Goal: Transaction & Acquisition: Book appointment/travel/reservation

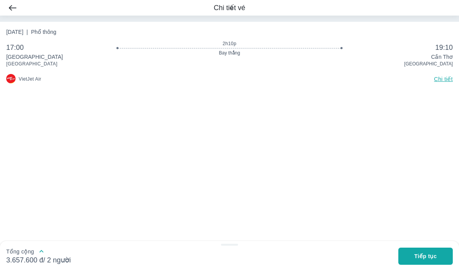
click at [429, 256] on span "Tiếp tục" at bounding box center [425, 256] width 23 height 8
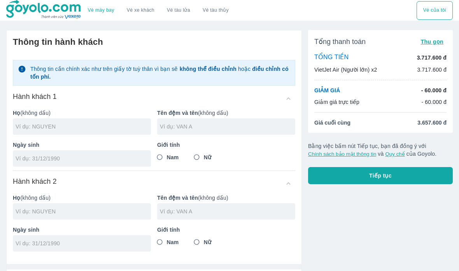
click at [88, 125] on input "text" at bounding box center [83, 127] width 135 height 8
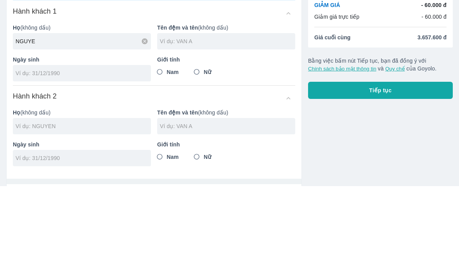
type input "[PERSON_NAME]"
click at [194, 123] on input "text" at bounding box center [227, 127] width 135 height 8
type input "[GEOGRAPHIC_DATA]"
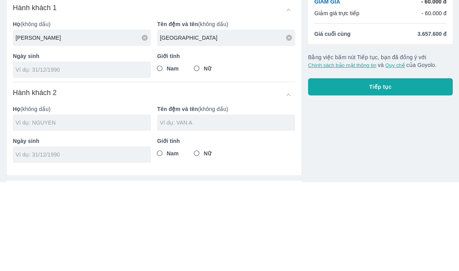
click at [93, 150] on div at bounding box center [82, 158] width 138 height 16
type input "[DATE]"
click at [164, 150] on input "Nam" at bounding box center [160, 157] width 14 height 14
radio input "true"
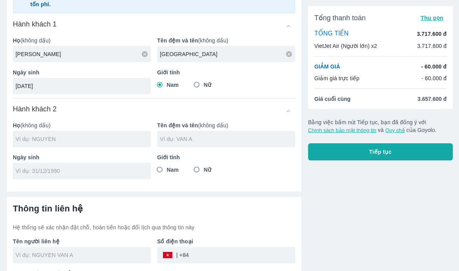
click at [77, 140] on input "text" at bounding box center [83, 139] width 135 height 8
type input "[PERSON_NAME]"
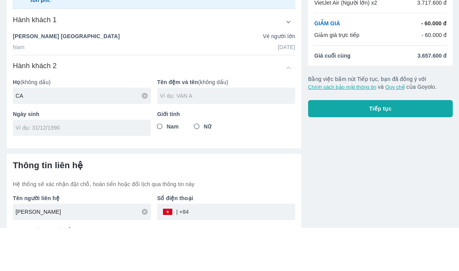
type input "CAO"
click at [218, 131] on div at bounding box center [226, 139] width 138 height 16
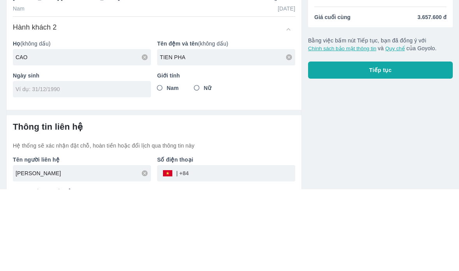
type input "TIEN PHAT"
click at [162, 163] on input "Nam" at bounding box center [160, 170] width 14 height 14
radio input "true"
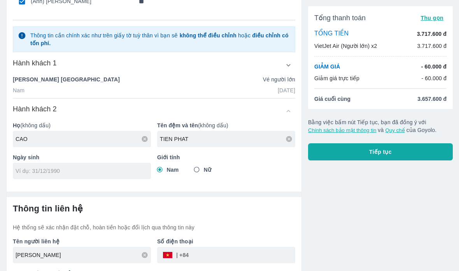
click at [81, 170] on input "tel" at bounding box center [80, 171] width 128 height 8
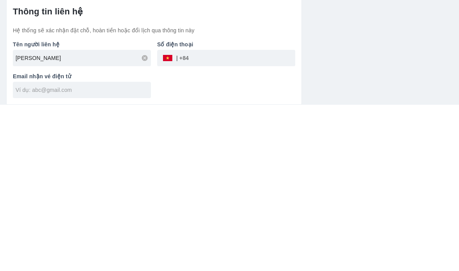
type input "[DATE]"
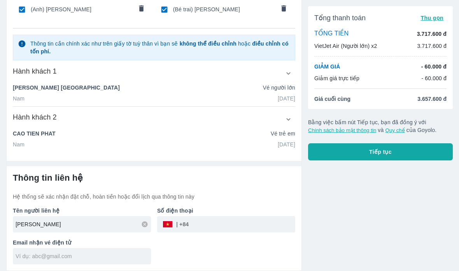
click at [206, 224] on input "tel" at bounding box center [242, 224] width 107 height 19
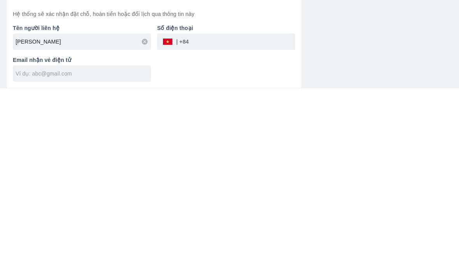
click at [105, 252] on input "text" at bounding box center [83, 256] width 135 height 8
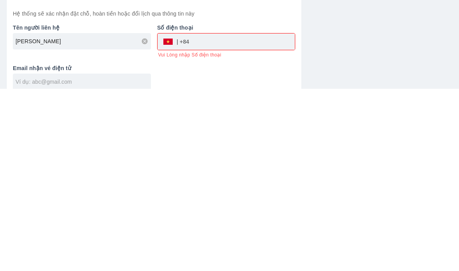
scroll to position [73, 0]
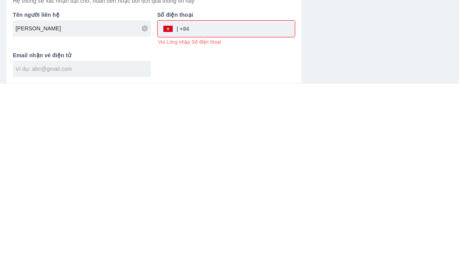
click at [222, 207] on input "tel" at bounding box center [242, 216] width 106 height 19
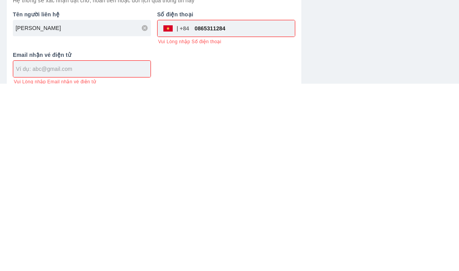
type input "0865311284"
click at [354, 40] on div "Tổng thanh toán Thu gọn TỔNG TIỀN 3.717.600 đ VietJet Air (Người lớn) x2 3.717.…" at bounding box center [377, 115] width 151 height 328
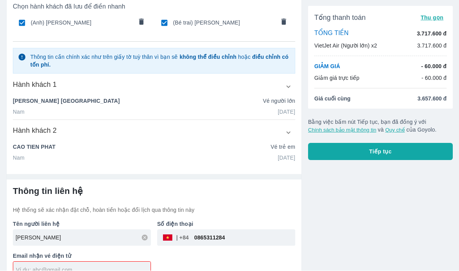
scroll to position [42, 0]
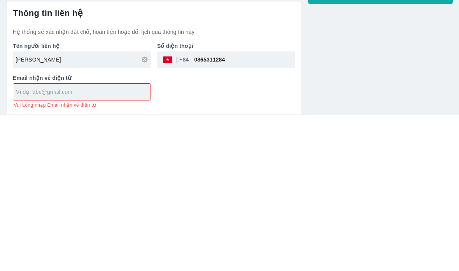
type input "T"
type input "[EMAIL_ADDRESS][DOMAIN_NAME]"
click at [373, 81] on div "Tổng thanh toán Thu gọn TỔNG TIỀN 3.717.600 đ VietJet Air (Người lớn) x2 3.717.…" at bounding box center [377, 111] width 151 height 320
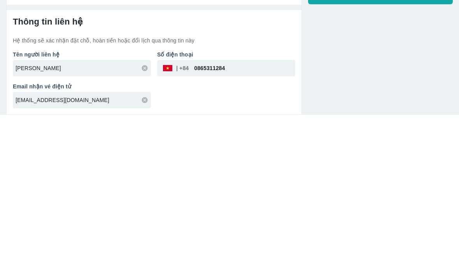
scroll to position [65, 0]
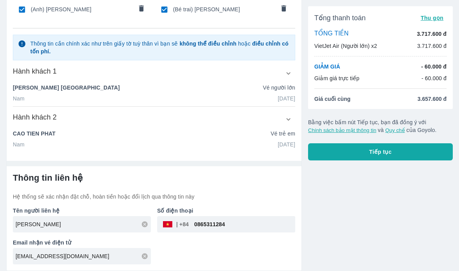
click at [283, 126] on div "Hành khách 2" at bounding box center [154, 119] width 282 height 14
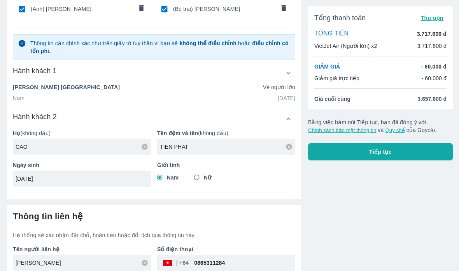
click at [293, 122] on button "button" at bounding box center [288, 119] width 14 height 14
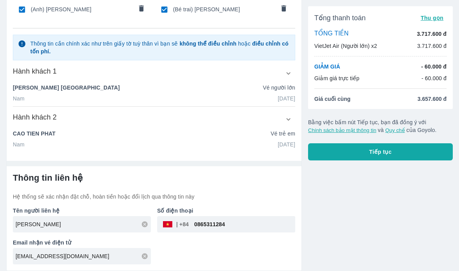
click at [289, 135] on p "Vé trẻ em" at bounding box center [283, 134] width 25 height 8
click at [289, 120] on icon "button" at bounding box center [288, 119] width 8 height 8
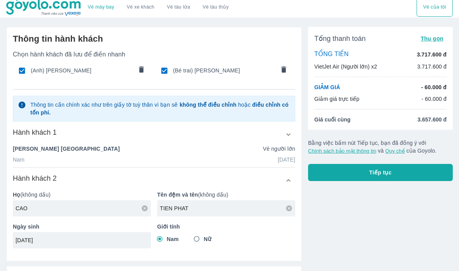
scroll to position [3, 0]
click at [169, 71] on input "checkbox" at bounding box center [164, 70] width 15 height 15
checkbox input "false"
radio input "false"
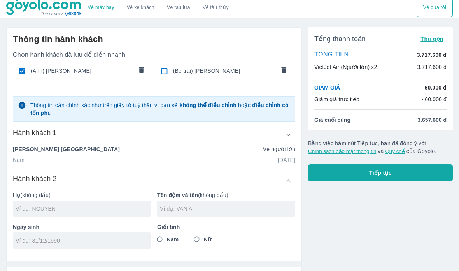
click at [191, 73] on span "(Bé trai) [PERSON_NAME]" at bounding box center [224, 71] width 102 height 8
checkbox input "true"
type input "CAO"
type input "TIEN PHAT"
type input "[DATE]"
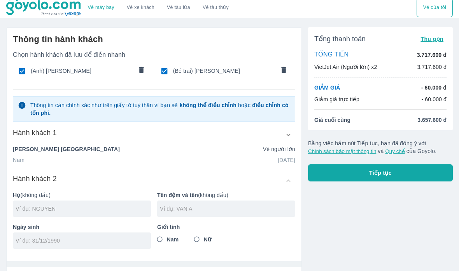
radio input "true"
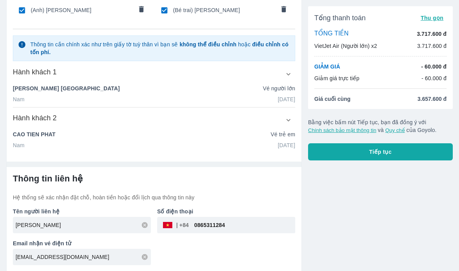
scroll to position [65, 0]
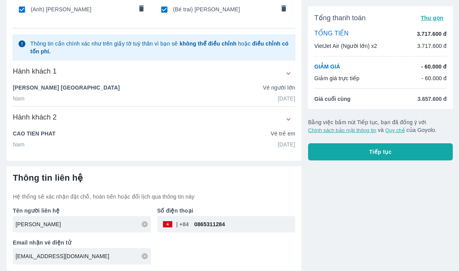
click at [397, 153] on button "Tiếp tục" at bounding box center [380, 151] width 145 height 17
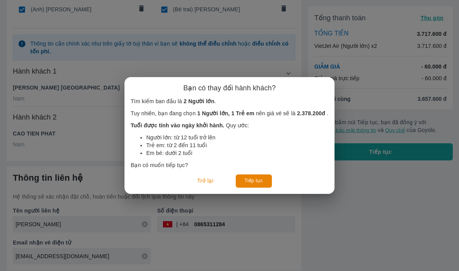
click at [253, 184] on button "Tiếp tục" at bounding box center [254, 180] width 36 height 13
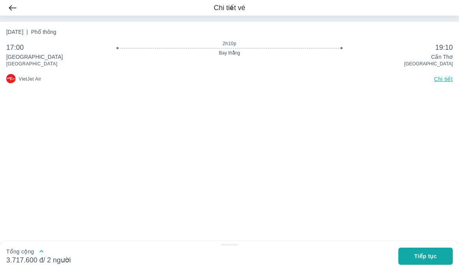
click at [427, 258] on span "Tiếp tục" at bounding box center [425, 256] width 23 height 8
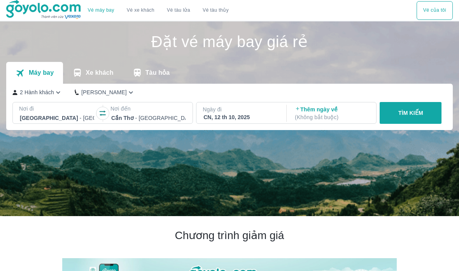
click at [58, 91] on icon "button" at bounding box center [58, 92] width 8 height 8
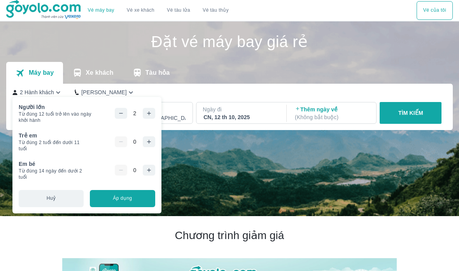
click at [138, 198] on button "Áp dụng" at bounding box center [122, 198] width 65 height 17
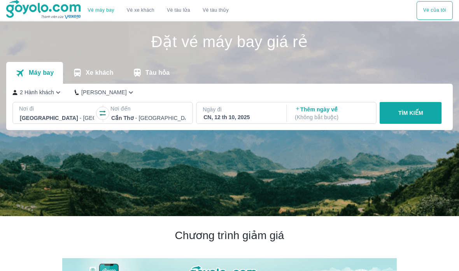
click at [414, 116] on p "TÌM KIẾM" at bounding box center [410, 113] width 25 height 8
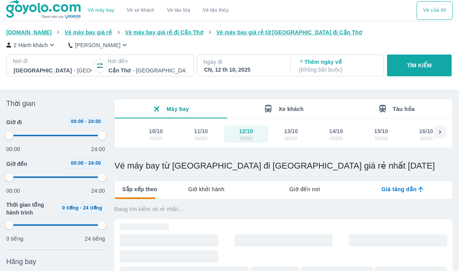
type input "97.9166666666667"
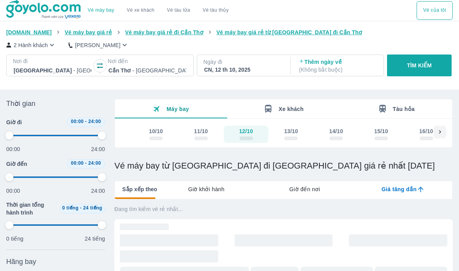
type input "97.9166666666667"
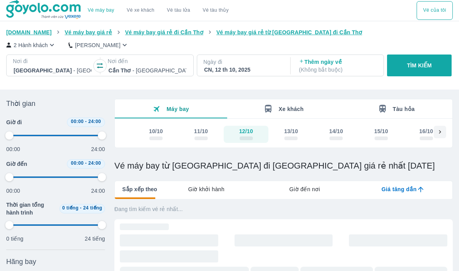
type input "97.9166666666667"
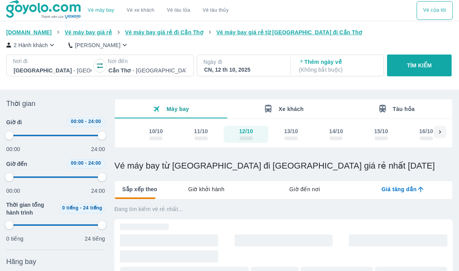
type input "97.9166666666667"
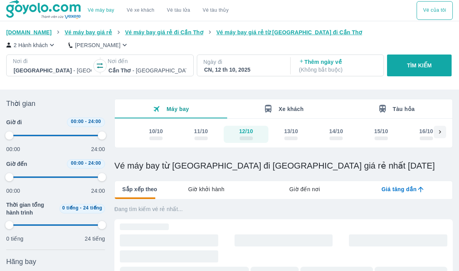
type input "97.9166666666667"
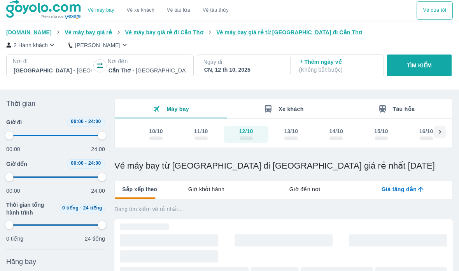
type input "97.9166666666667"
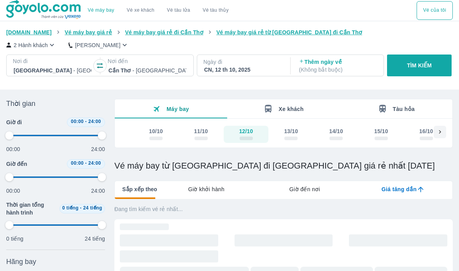
type input "97.9166666666667"
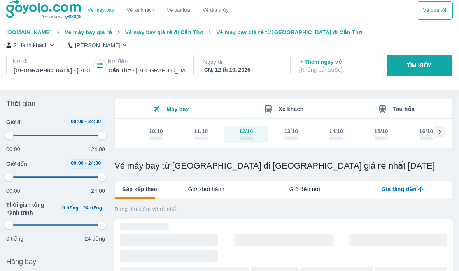
type input "97.9166666666667"
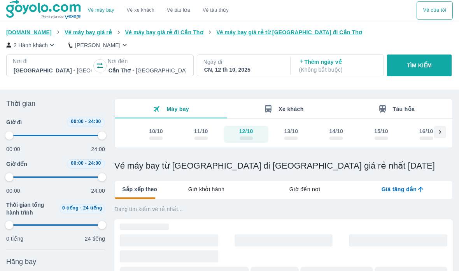
type input "97.9166666666667"
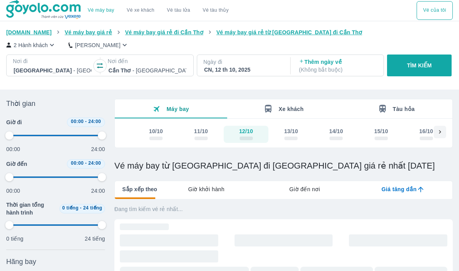
type input "97.9166666666667"
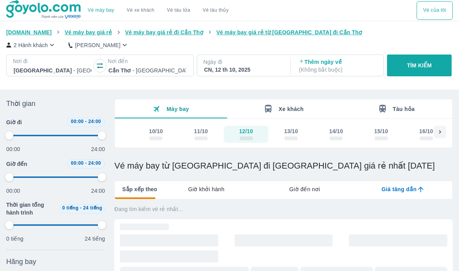
type input "97.9166666666667"
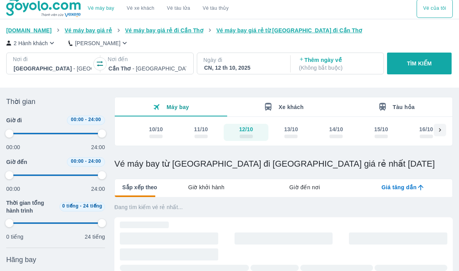
type input "97.9166666666667"
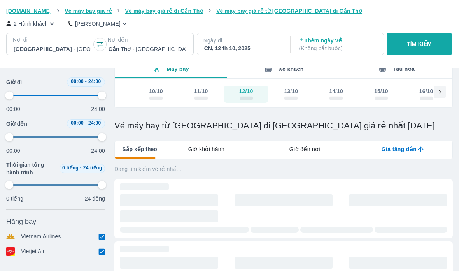
type input "97.9166666666667"
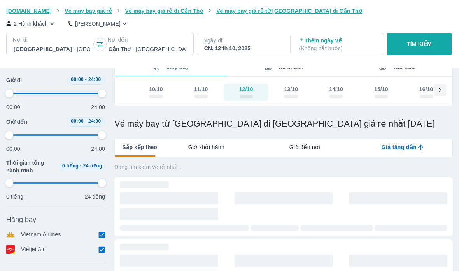
scroll to position [42, 0]
type input "97.9166666666667"
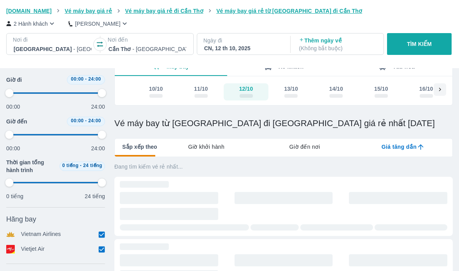
type input "97.9166666666667"
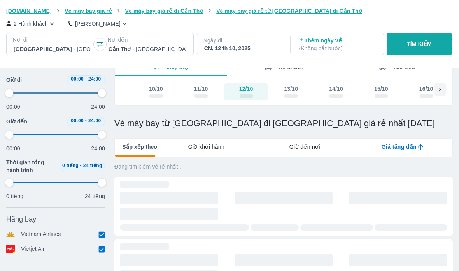
type input "97.9166666666667"
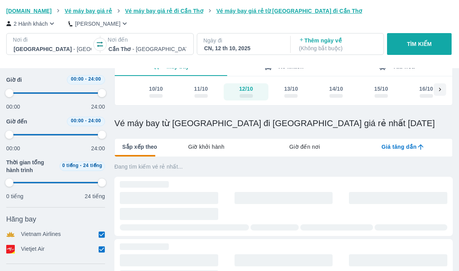
type input "97.9166666666667"
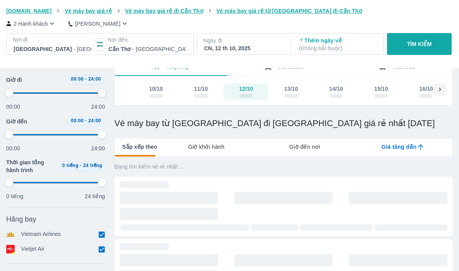
type input "97.9166666666667"
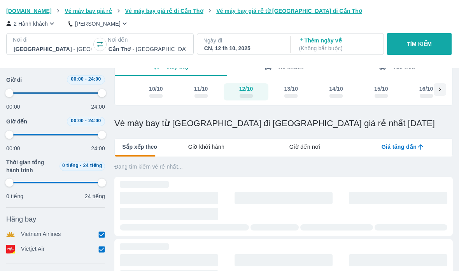
type input "97.9166666666667"
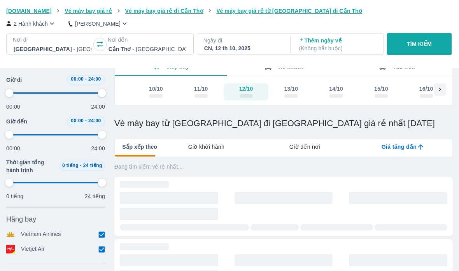
type input "97.9166666666667"
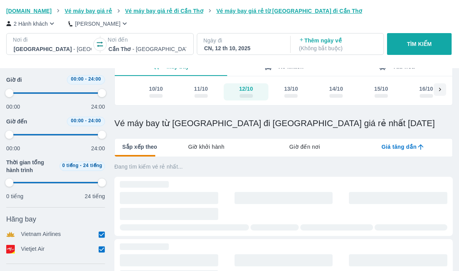
type input "97.9166666666667"
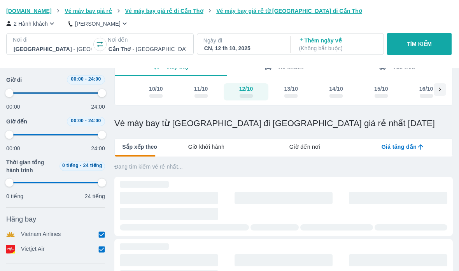
type input "97.9166666666667"
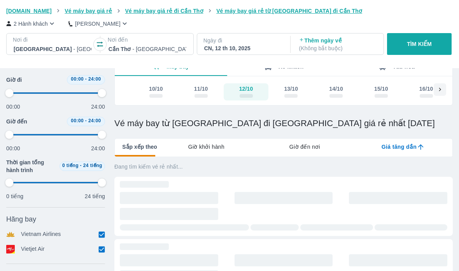
type input "97.9166666666667"
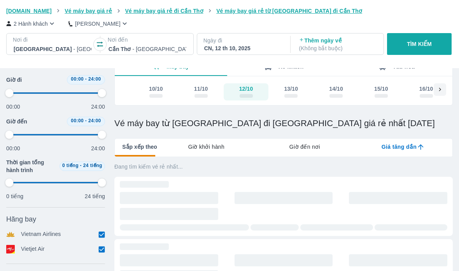
type input "97.9166666666667"
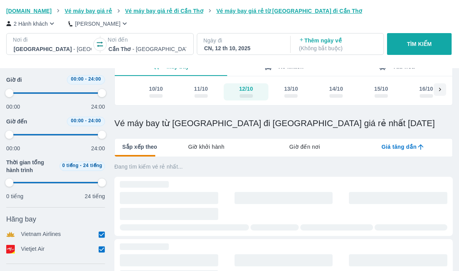
type input "97.9166666666667"
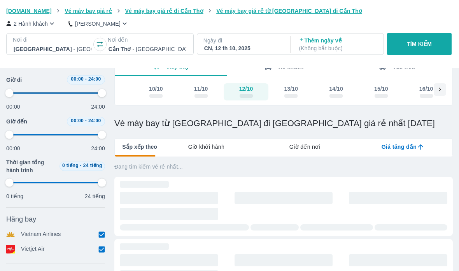
type input "97.9166666666667"
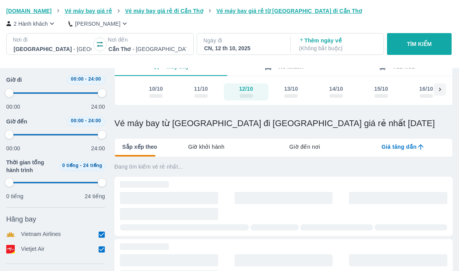
type input "97.9166666666667"
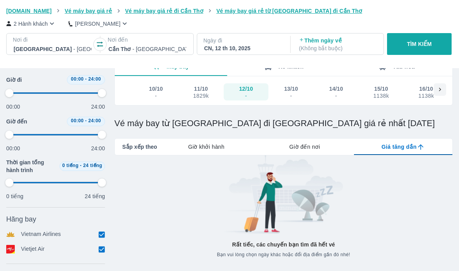
type input "97.9166666666667"
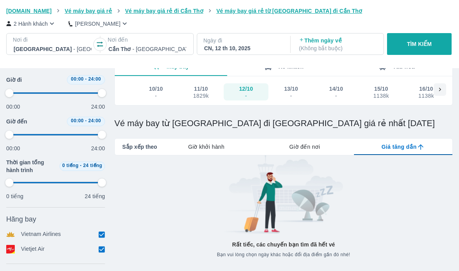
type input "97.9166666666667"
click at [413, 42] on p "TÌM KIẾM" at bounding box center [419, 44] width 25 height 8
type input "97.9166666666667"
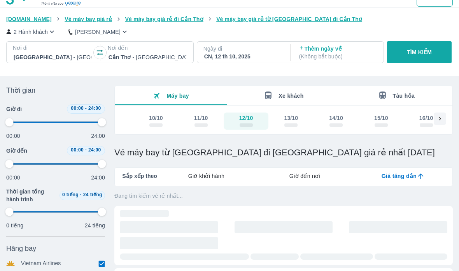
scroll to position [0, 0]
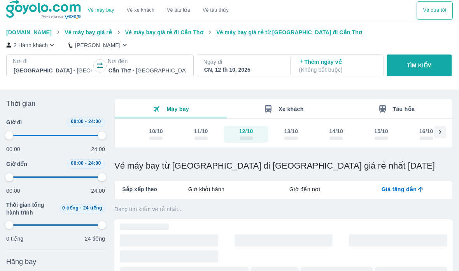
type input "97.9166666666667"
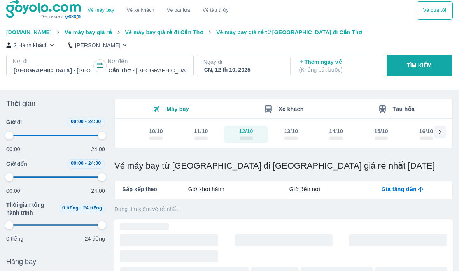
type input "97.9166666666667"
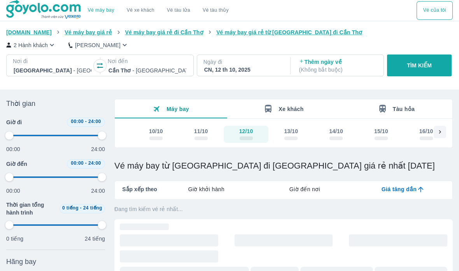
type input "97.9166666666667"
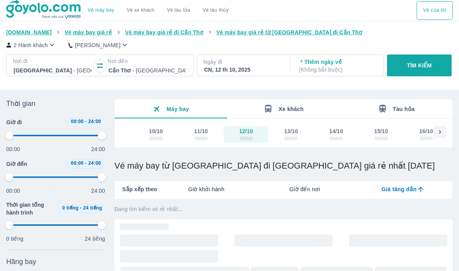
type input "97.9166666666667"
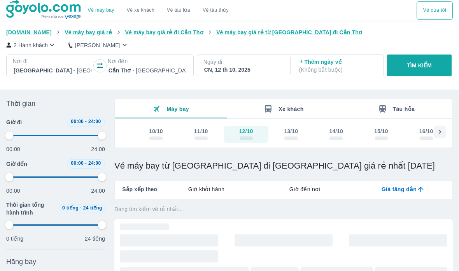
type input "97.9166666666667"
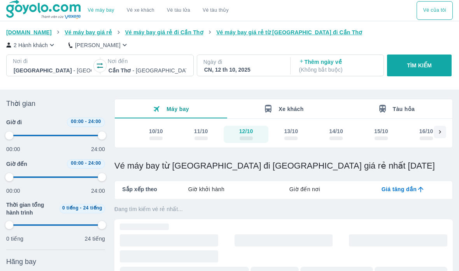
type input "97.9166666666667"
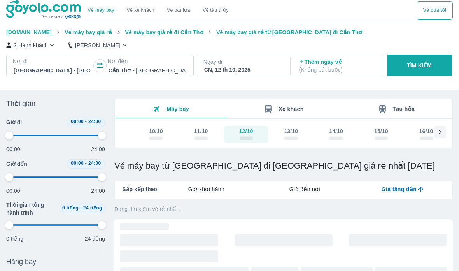
type input "97.9166666666667"
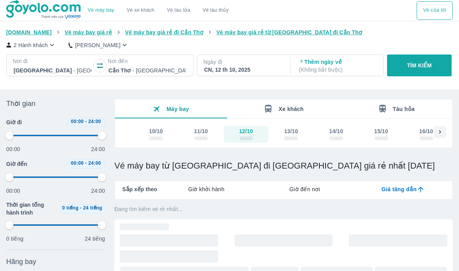
type input "97.9166666666667"
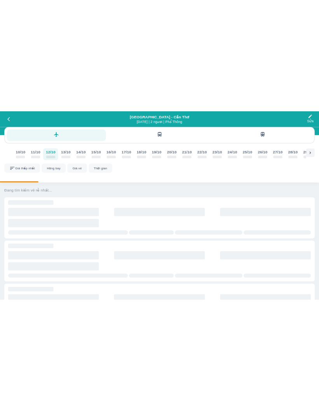
scroll to position [31, 0]
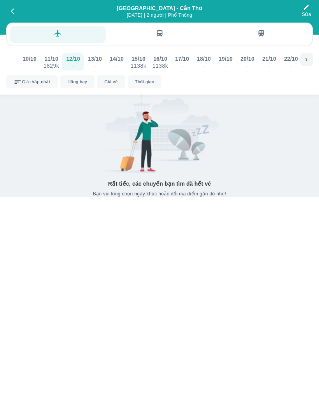
click at [75, 55] on div "12/10" at bounding box center [73, 59] width 14 height 8
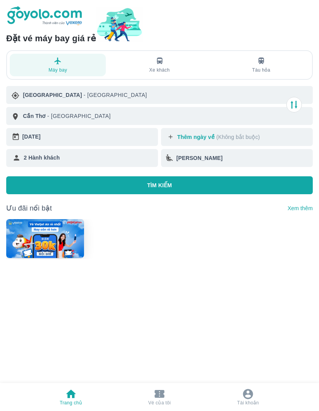
click at [176, 187] on button "TÌM KIẾM" at bounding box center [159, 185] width 306 height 18
